Goal: Information Seeking & Learning: Learn about a topic

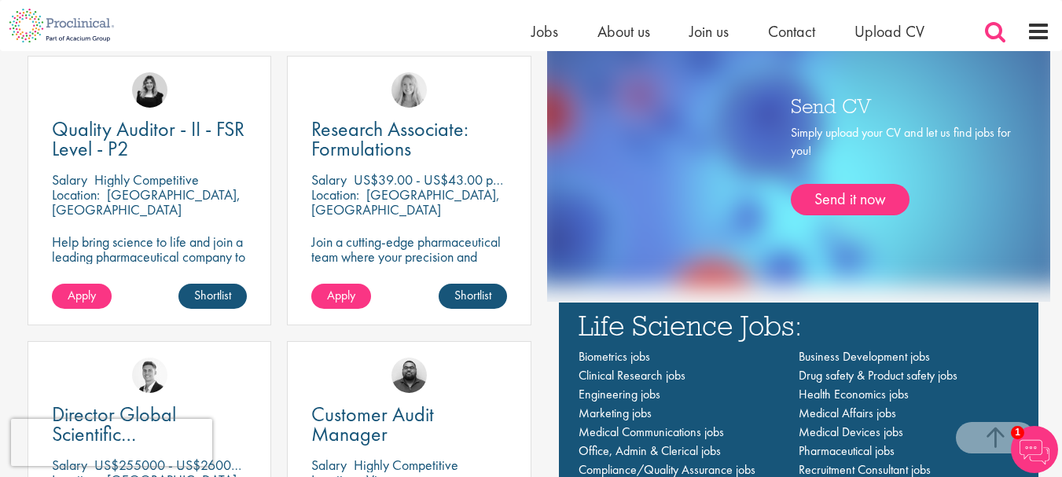
click at [995, 33] on span at bounding box center [996, 32] width 24 height 24
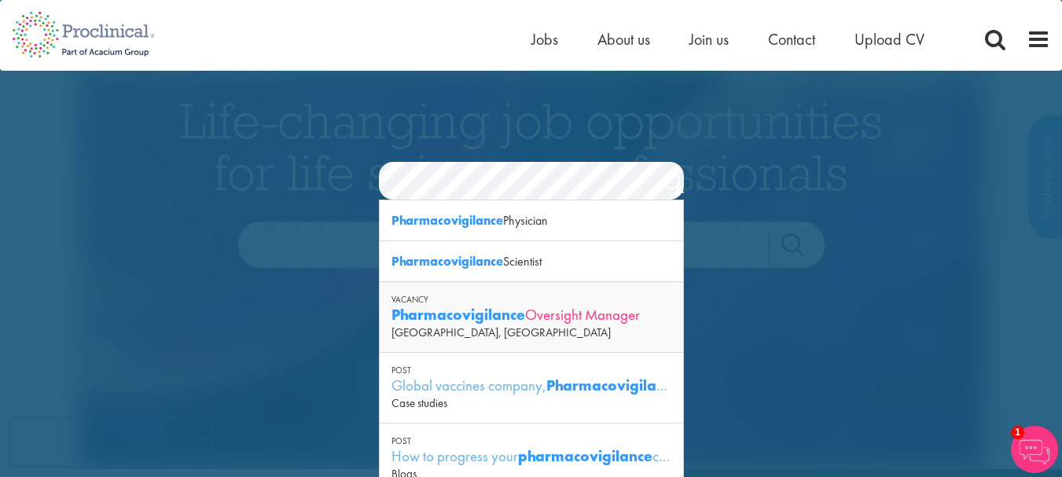
click at [499, 319] on strong "Pharmacovigilance" at bounding box center [459, 315] width 134 height 20
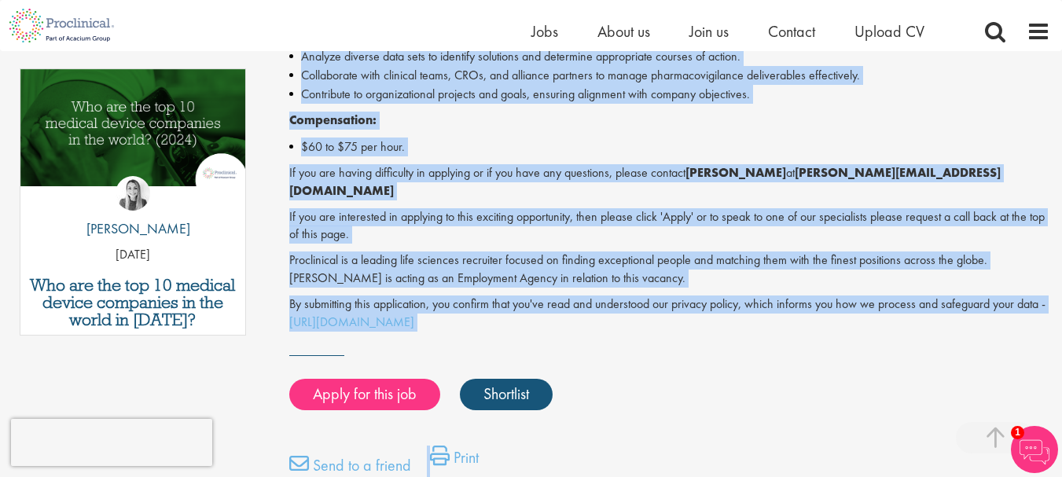
scroll to position [929, 0]
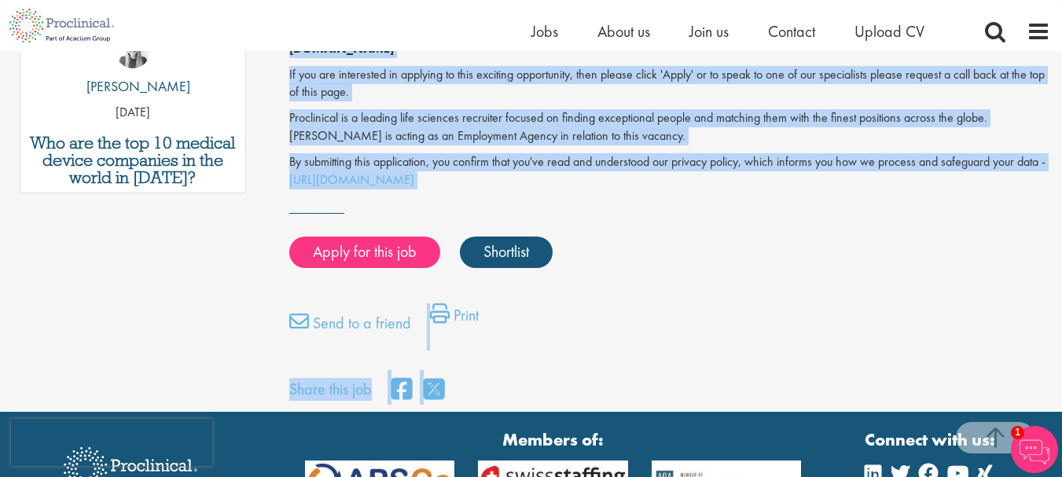
drag, startPoint x: 289, startPoint y: 231, endPoint x: 571, endPoint y: 344, distance: 303.1
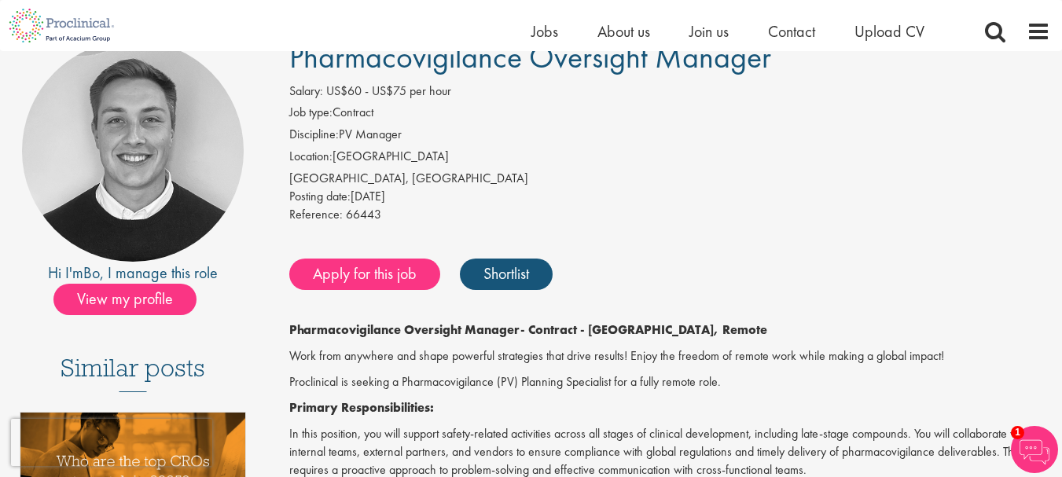
scroll to position [51, 0]
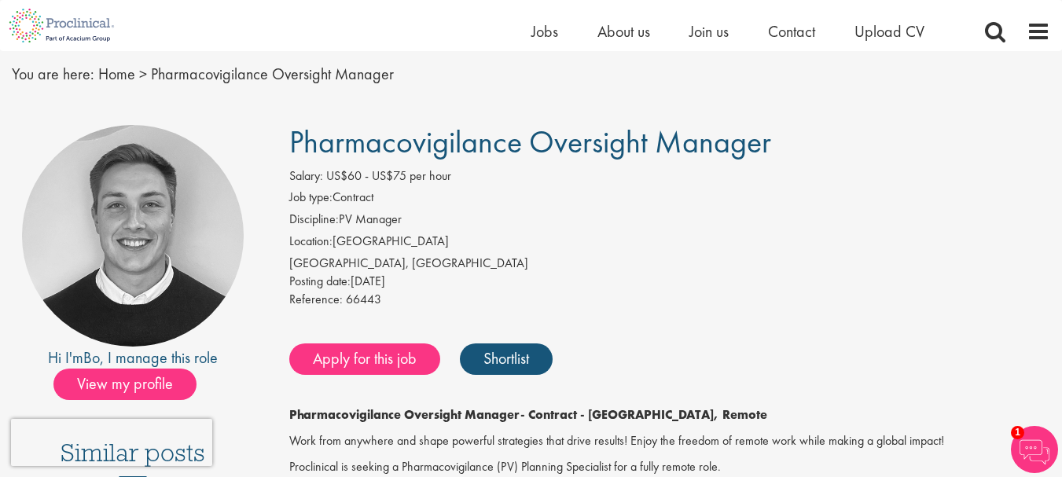
drag, startPoint x: 533, startPoint y: 170, endPoint x: 296, endPoint y: 139, distance: 238.6
copy div "Pharmacovigilance Oversight Manager Salary: US$60 - US$75 per hour Job type: Co…"
